Goal: Task Accomplishment & Management: Manage account settings

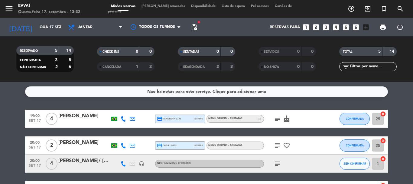
click at [84, 120] on div at bounding box center [83, 122] width 51 height 5
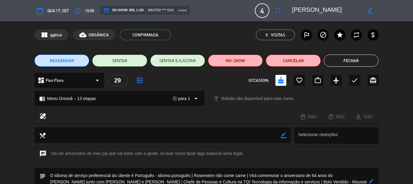
click at [351, 61] on button "Fechar" at bounding box center [351, 60] width 55 height 12
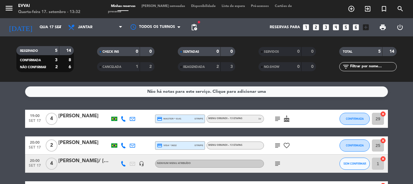
click at [72, 145] on div "[PERSON_NAME]" at bounding box center [83, 143] width 51 height 8
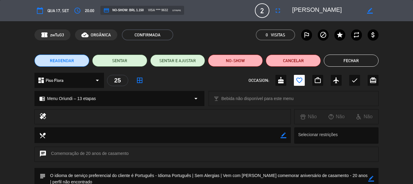
click at [359, 57] on button "Fechar" at bounding box center [351, 60] width 55 height 12
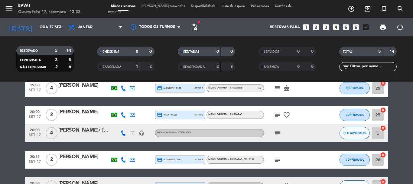
scroll to position [30, 0]
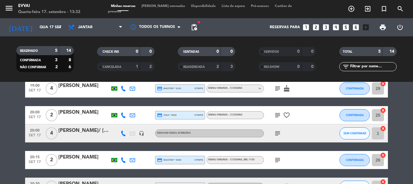
click at [73, 133] on div "[PERSON_NAME]/ [PERSON_NAME]" at bounding box center [83, 131] width 51 height 8
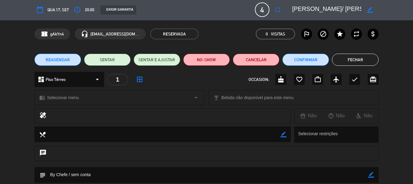
scroll to position [0, 0]
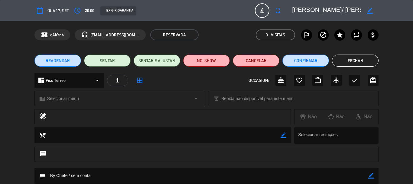
click at [342, 63] on button "Fechar" at bounding box center [355, 60] width 47 height 12
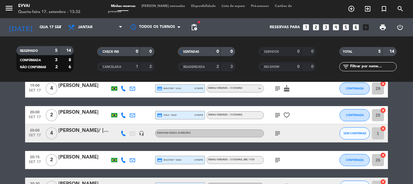
scroll to position [61, 0]
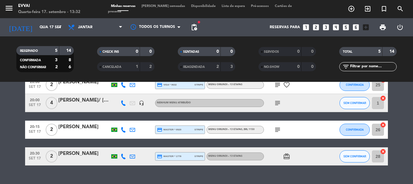
click at [81, 125] on div "[PERSON_NAME]" at bounding box center [83, 127] width 51 height 8
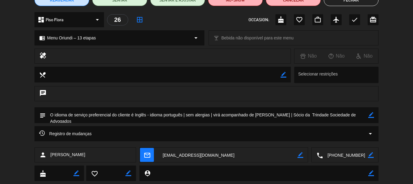
click at [338, 152] on textarea at bounding box center [345, 154] width 45 height 15
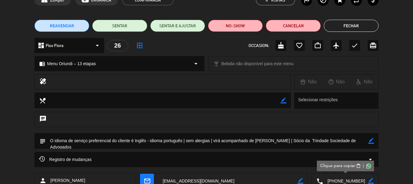
scroll to position [0, 0]
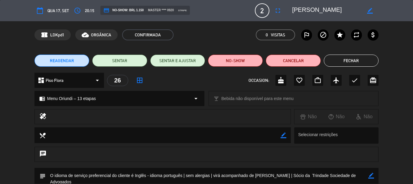
click at [360, 56] on button "Fechar" at bounding box center [351, 60] width 55 height 12
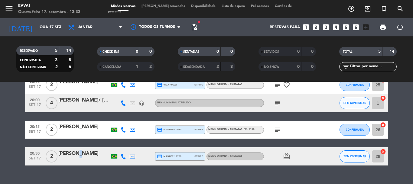
click at [77, 155] on div "[PERSON_NAME]" at bounding box center [83, 154] width 51 height 8
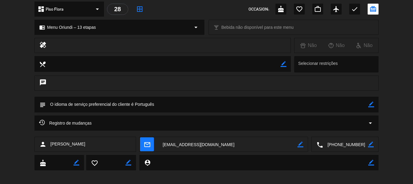
scroll to position [76, 0]
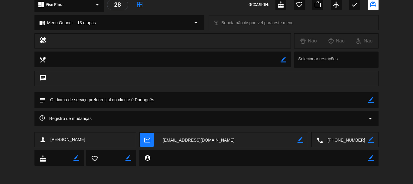
click at [336, 137] on textarea at bounding box center [345, 139] width 45 height 15
click at [164, 99] on textarea at bounding box center [207, 99] width 323 height 15
click at [368, 100] on textarea at bounding box center [207, 99] width 323 height 15
click at [370, 99] on icon "border_color" at bounding box center [372, 100] width 6 height 6
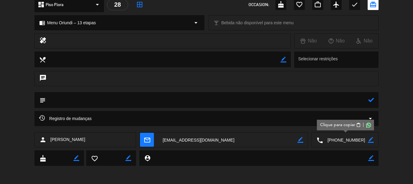
click at [350, 100] on textarea at bounding box center [207, 99] width 323 height 15
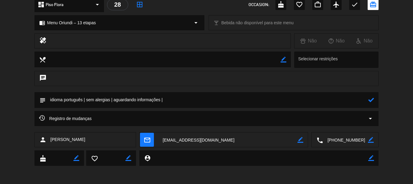
type textarea "idioma português | sem alergias | aguardando informações |"
click at [376, 100] on div "subject" at bounding box center [207, 100] width 344 height 16
click at [372, 100] on icon at bounding box center [372, 100] width 6 height 6
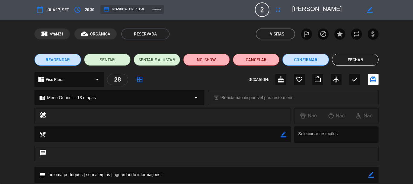
scroll to position [0, 0]
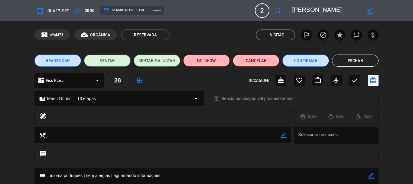
click at [318, 5] on div "calendar_today Qua 17, set access_time 20:30 credit_card NO-SHOW: BRL 1.150 str…" at bounding box center [207, 10] width 344 height 15
click at [318, 5] on textarea at bounding box center [326, 10] width 69 height 11
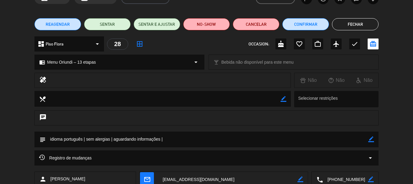
scroll to position [76, 0]
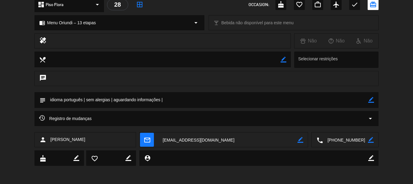
click at [373, 102] on icon "border_color" at bounding box center [372, 100] width 6 height 6
click at [354, 103] on textarea at bounding box center [207, 99] width 323 height 15
click at [372, 99] on icon at bounding box center [372, 100] width 6 height 6
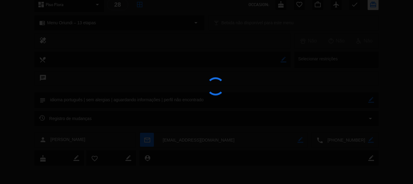
type textarea "idioma português | sem alergias | aguardando informações | perfil não encontrado"
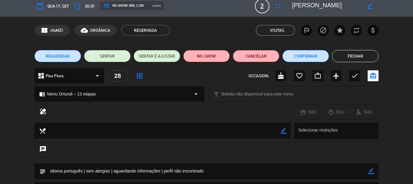
scroll to position [0, 0]
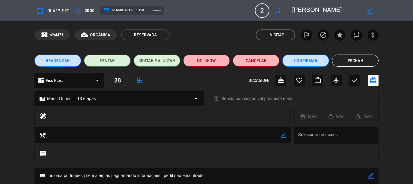
click at [306, 61] on button "Confirmar" at bounding box center [306, 60] width 47 height 12
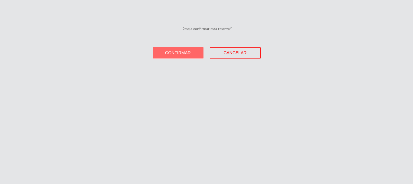
click at [170, 56] on button "Confirmar" at bounding box center [178, 52] width 51 height 11
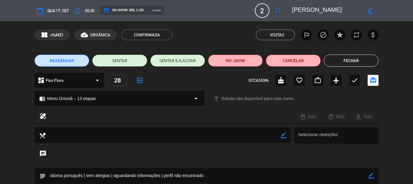
click at [339, 56] on button "Fechar" at bounding box center [351, 60] width 55 height 12
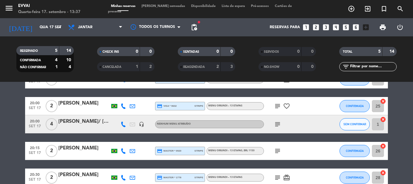
scroll to position [30, 0]
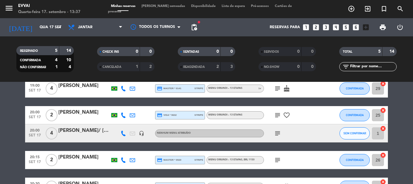
click at [86, 160] on div "[PERSON_NAME]" at bounding box center [83, 157] width 51 height 8
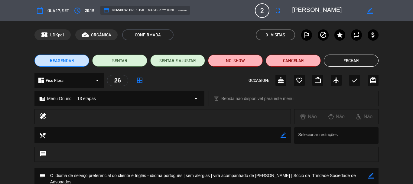
click at [344, 66] on button "Fechar" at bounding box center [351, 60] width 55 height 12
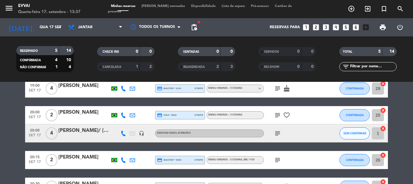
click at [74, 164] on div at bounding box center [83, 163] width 51 height 5
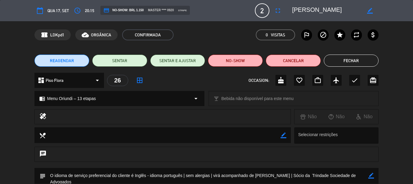
click at [330, 57] on button "Fechar" at bounding box center [351, 60] width 55 height 12
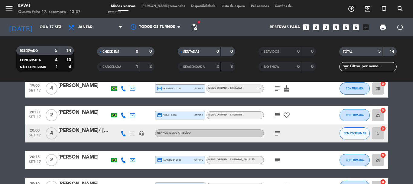
click at [77, 128] on div "[PERSON_NAME]/ [PERSON_NAME]" at bounding box center [83, 131] width 51 height 8
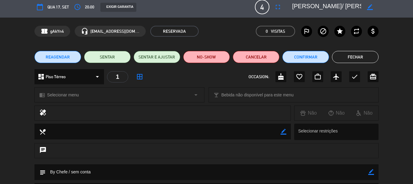
scroll to position [0, 0]
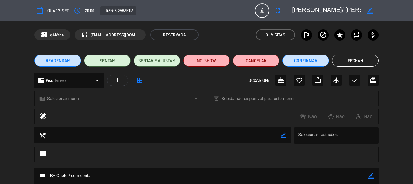
click at [358, 58] on button "Fechar" at bounding box center [355, 60] width 47 height 12
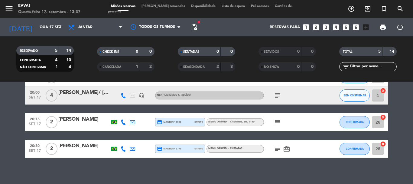
scroll to position [72, 0]
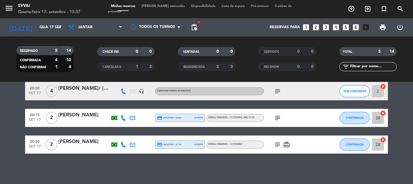
click at [86, 150] on div at bounding box center [83, 148] width 51 height 5
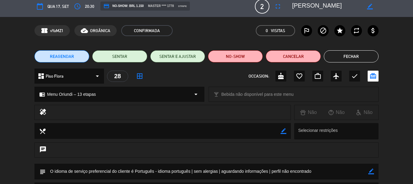
scroll to position [0, 0]
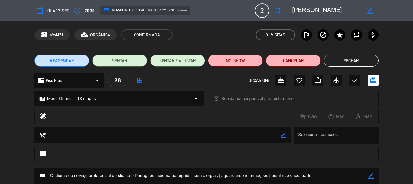
click at [351, 54] on button "Fechar" at bounding box center [351, 60] width 55 height 12
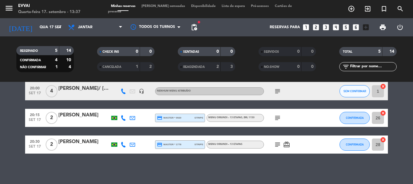
click at [81, 111] on div "20:15 [DATE] 2 [PERSON_NAME] credit_card master * 0920 stripe Menu Oriundi – 13…" at bounding box center [206, 118] width 363 height 18
click at [81, 116] on div "[PERSON_NAME]" at bounding box center [83, 115] width 51 height 8
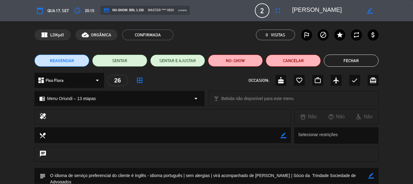
click at [334, 59] on button "Fechar" at bounding box center [351, 60] width 55 height 12
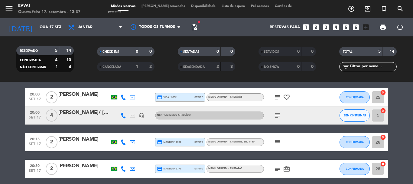
scroll to position [12, 0]
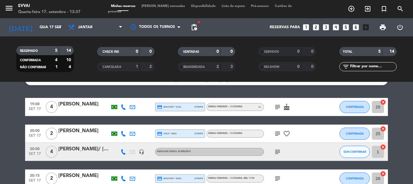
click at [81, 130] on div "[PERSON_NAME]" at bounding box center [83, 131] width 51 height 8
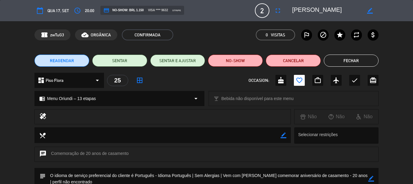
click at [351, 65] on button "Fechar" at bounding box center [351, 60] width 55 height 12
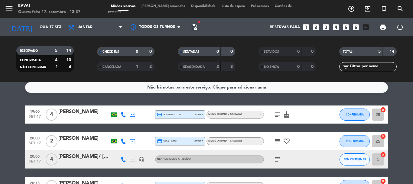
scroll to position [0, 0]
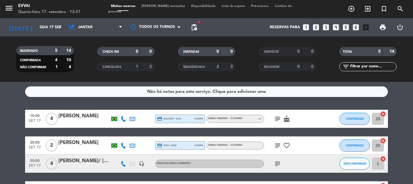
click at [77, 117] on div "[PERSON_NAME]" at bounding box center [83, 116] width 51 height 8
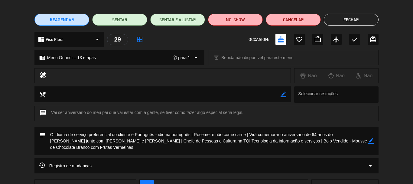
scroll to position [30, 0]
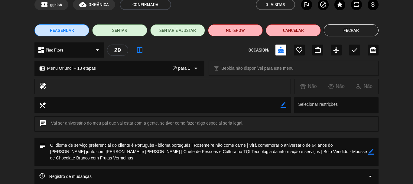
click at [336, 31] on button "Fechar" at bounding box center [351, 30] width 55 height 12
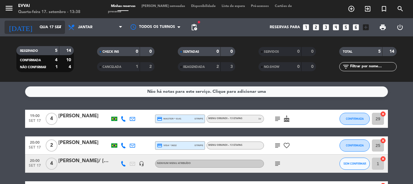
click at [51, 30] on input "Qua 17 set" at bounding box center [62, 27] width 51 height 10
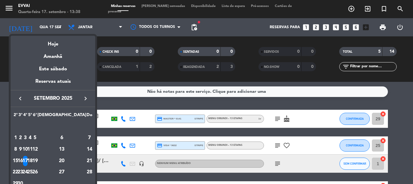
click at [32, 159] on div "18" at bounding box center [30, 161] width 5 height 10
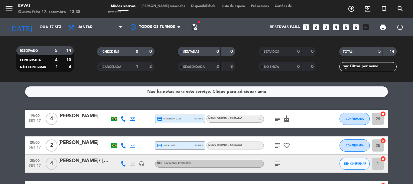
type input "Qui 18 set"
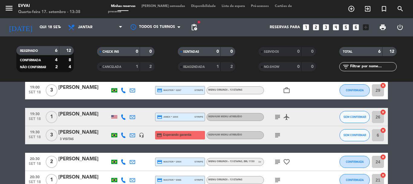
scroll to position [0, 0]
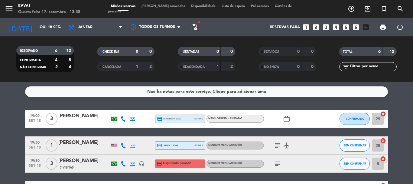
click at [76, 115] on div "[PERSON_NAME]" at bounding box center [83, 116] width 51 height 8
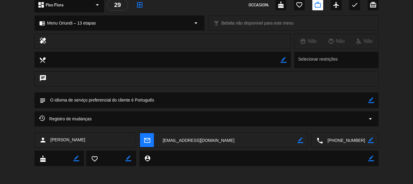
scroll to position [76, 0]
click at [349, 143] on textarea at bounding box center [345, 139] width 45 height 15
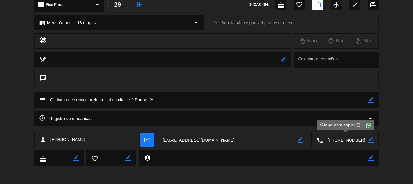
click at [370, 100] on icon "border_color" at bounding box center [372, 100] width 6 height 6
drag, startPoint x: 332, startPoint y: 102, endPoint x: 336, endPoint y: 98, distance: 6.0
click at [331, 102] on textarea at bounding box center [207, 99] width 323 height 15
paste textarea "[PERSON_NAME]"
type textarea "idioma português | sem alergias | virá acompanhado de [PERSON_NAME] |"
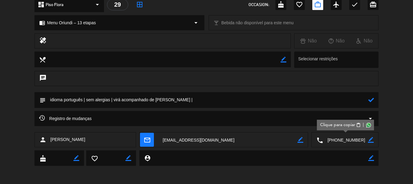
click at [369, 97] on icon at bounding box center [372, 100] width 6 height 6
